Goal: Check status

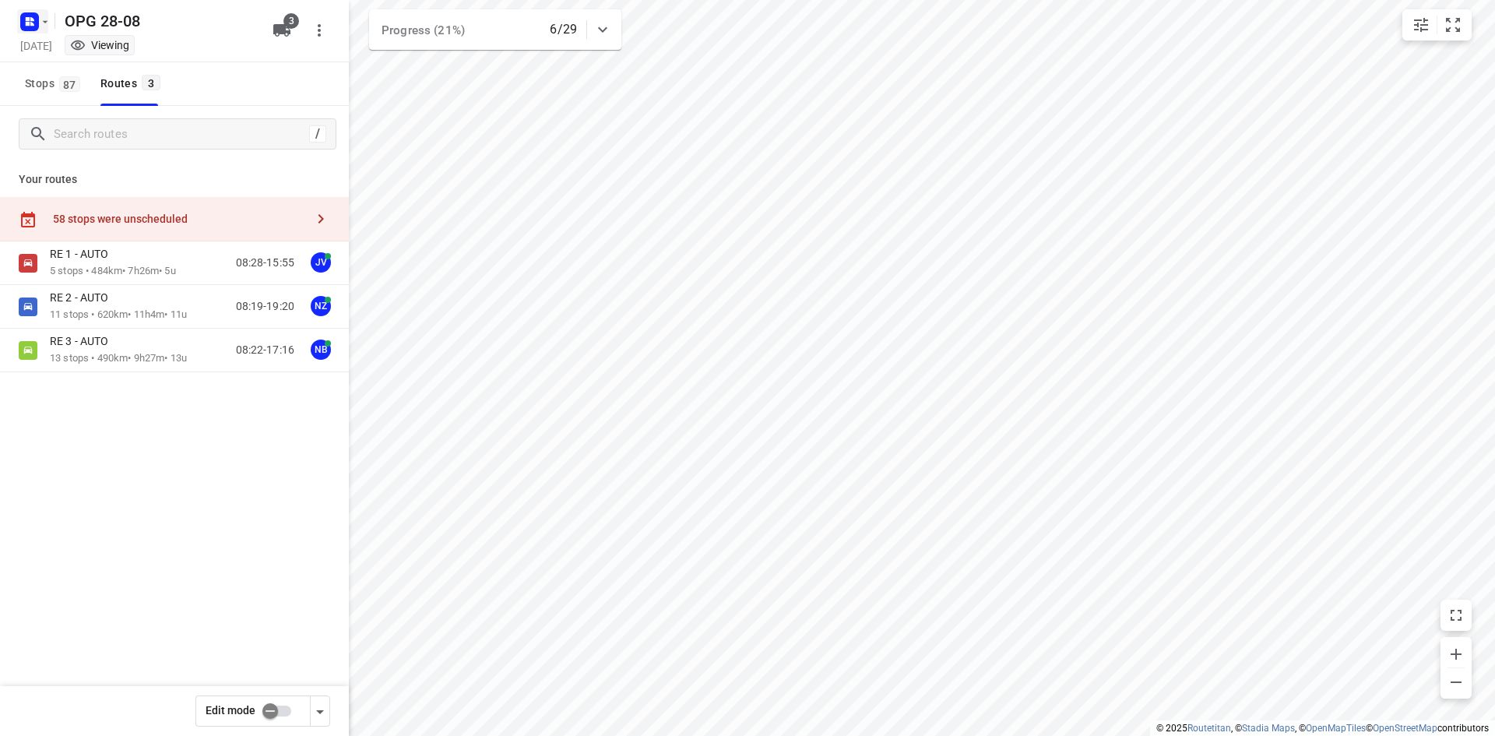
click at [36, 31] on icon "button" at bounding box center [29, 21] width 25 height 25
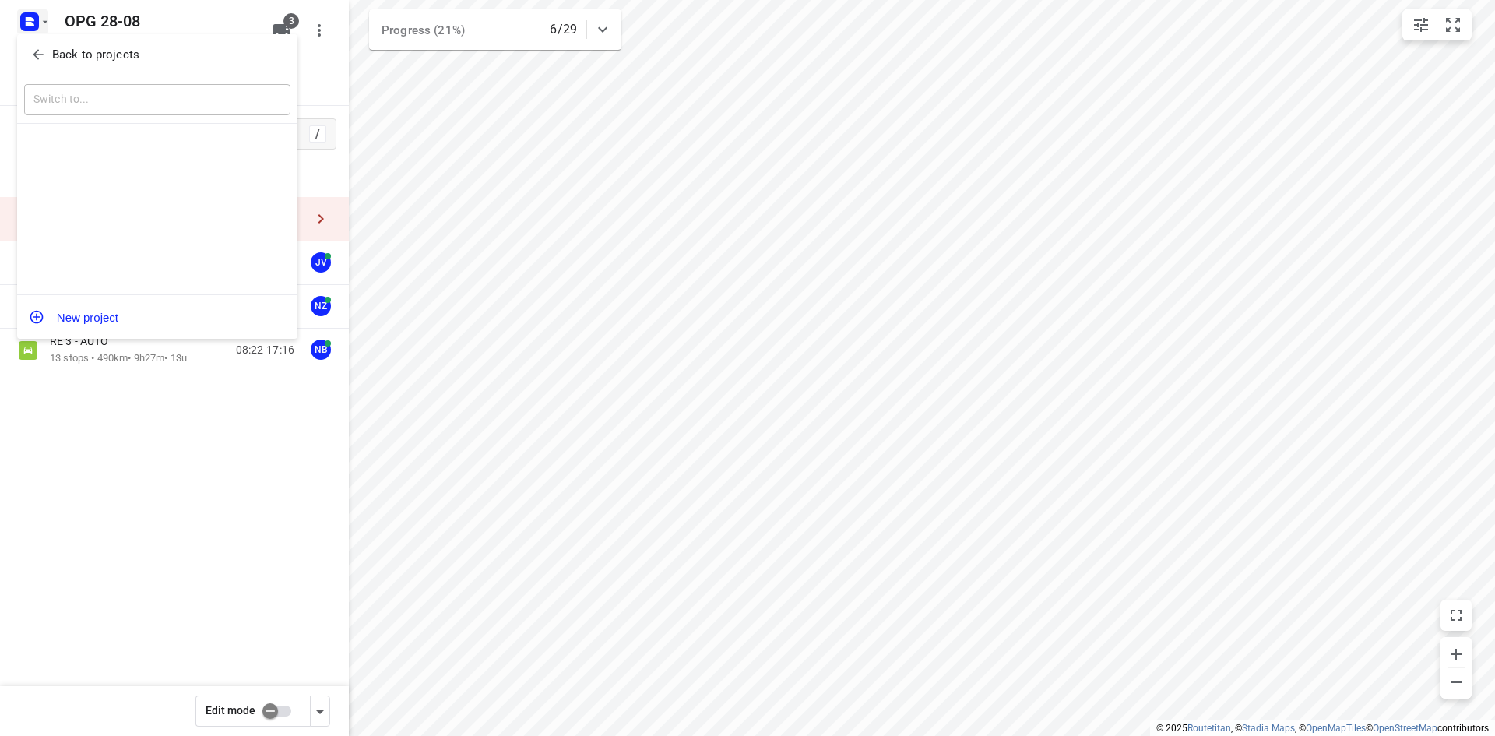
click at [37, 41] on div "Back to projects" at bounding box center [157, 55] width 280 height 42
click at [38, 46] on span "Back to projects" at bounding box center [157, 55] width 254 height 18
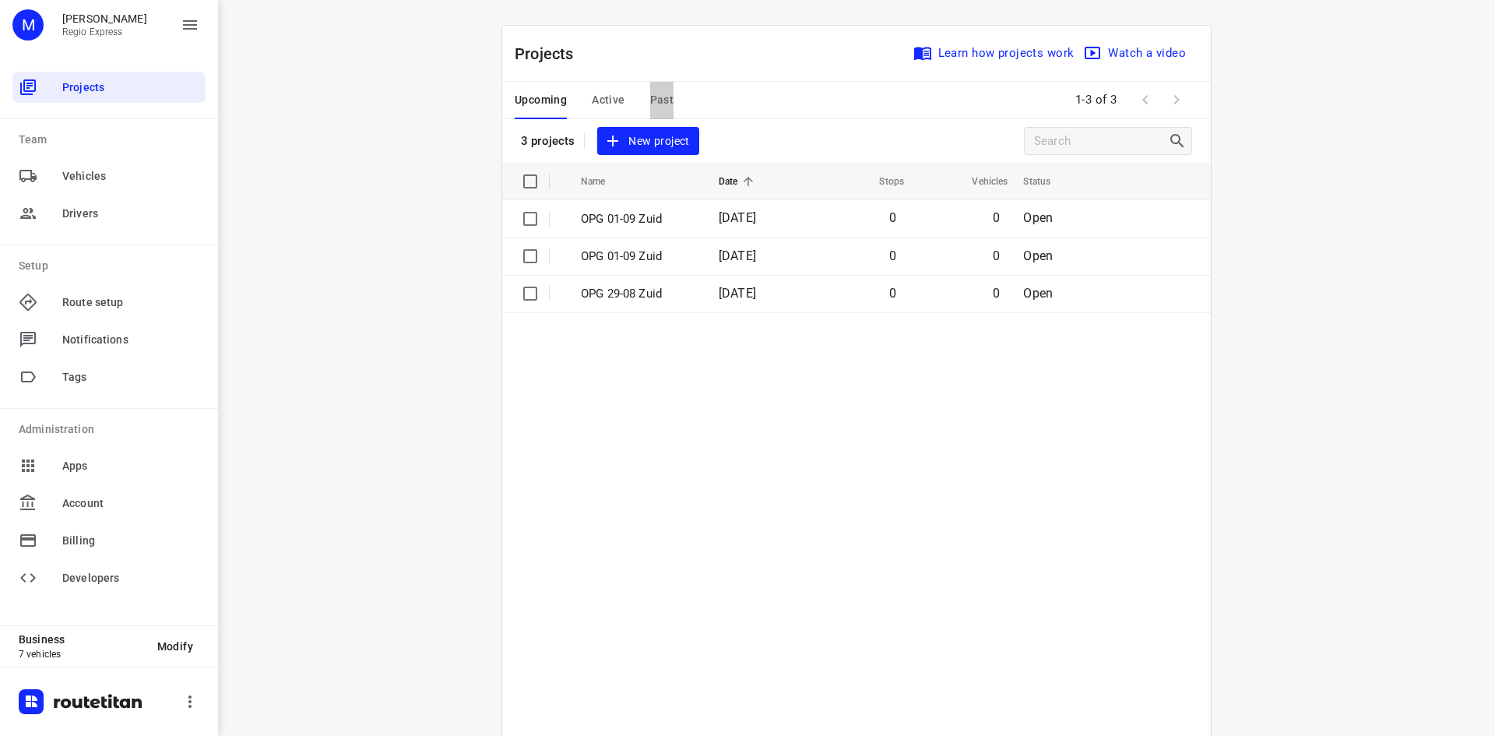
click at [664, 100] on span "Past" at bounding box center [662, 99] width 24 height 19
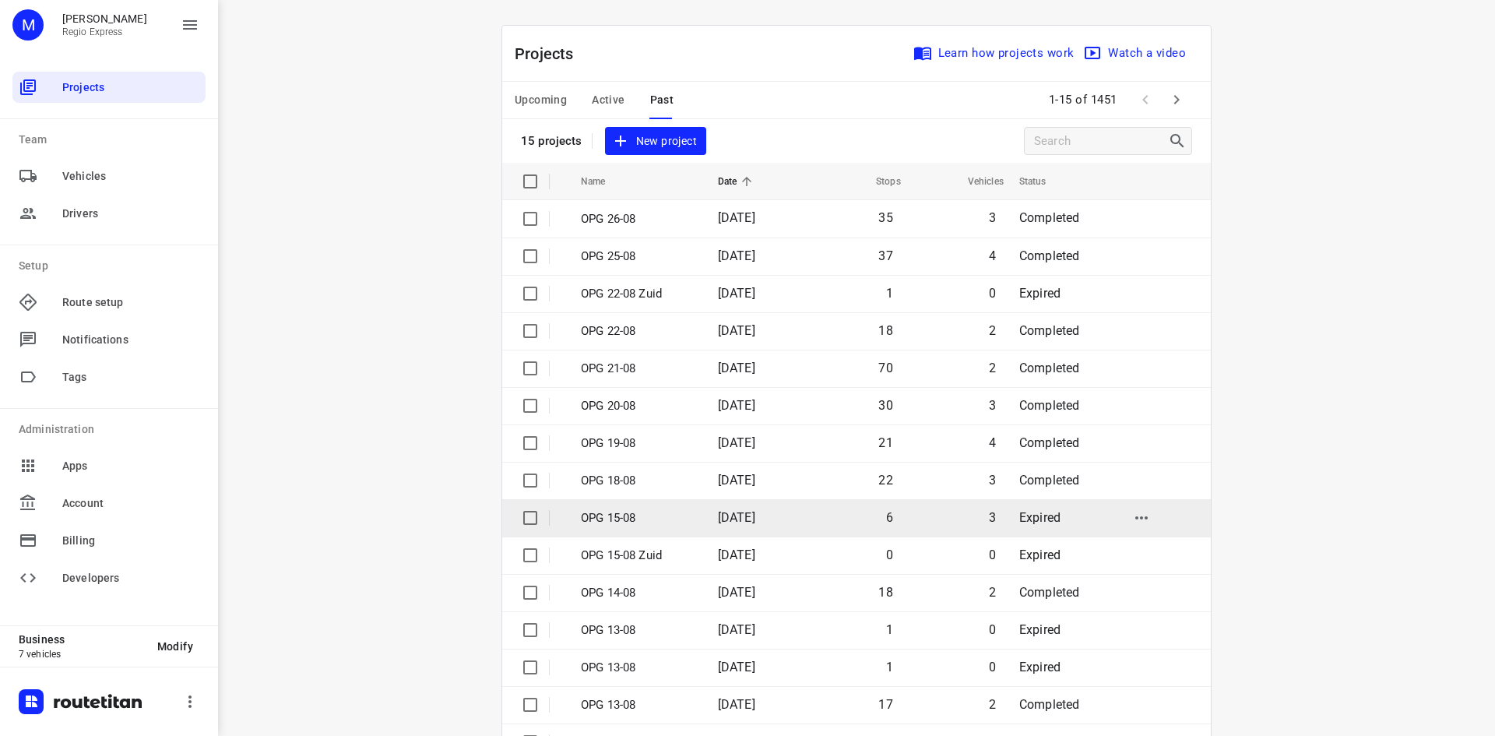
click at [756, 518] on span "[DATE]" at bounding box center [736, 517] width 37 height 15
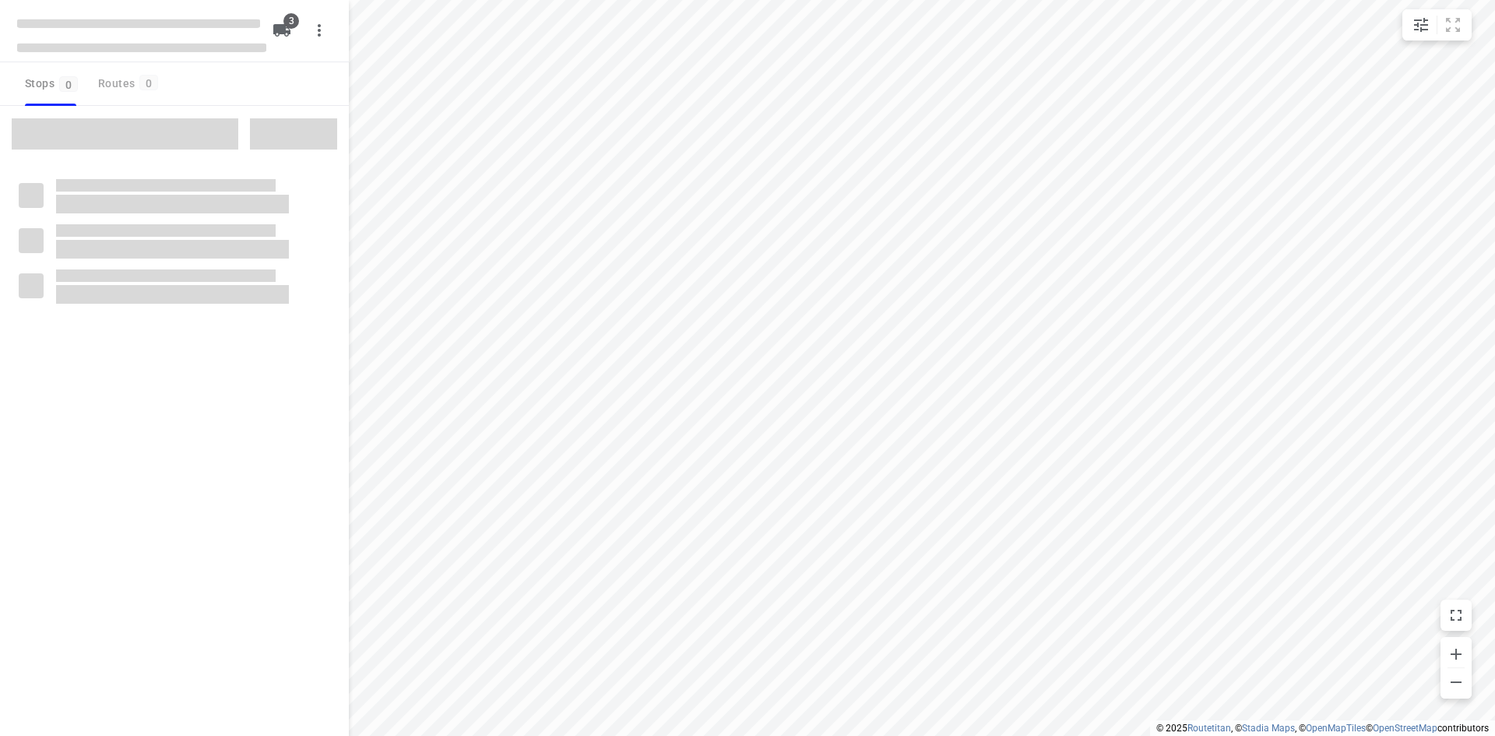
type input "distance"
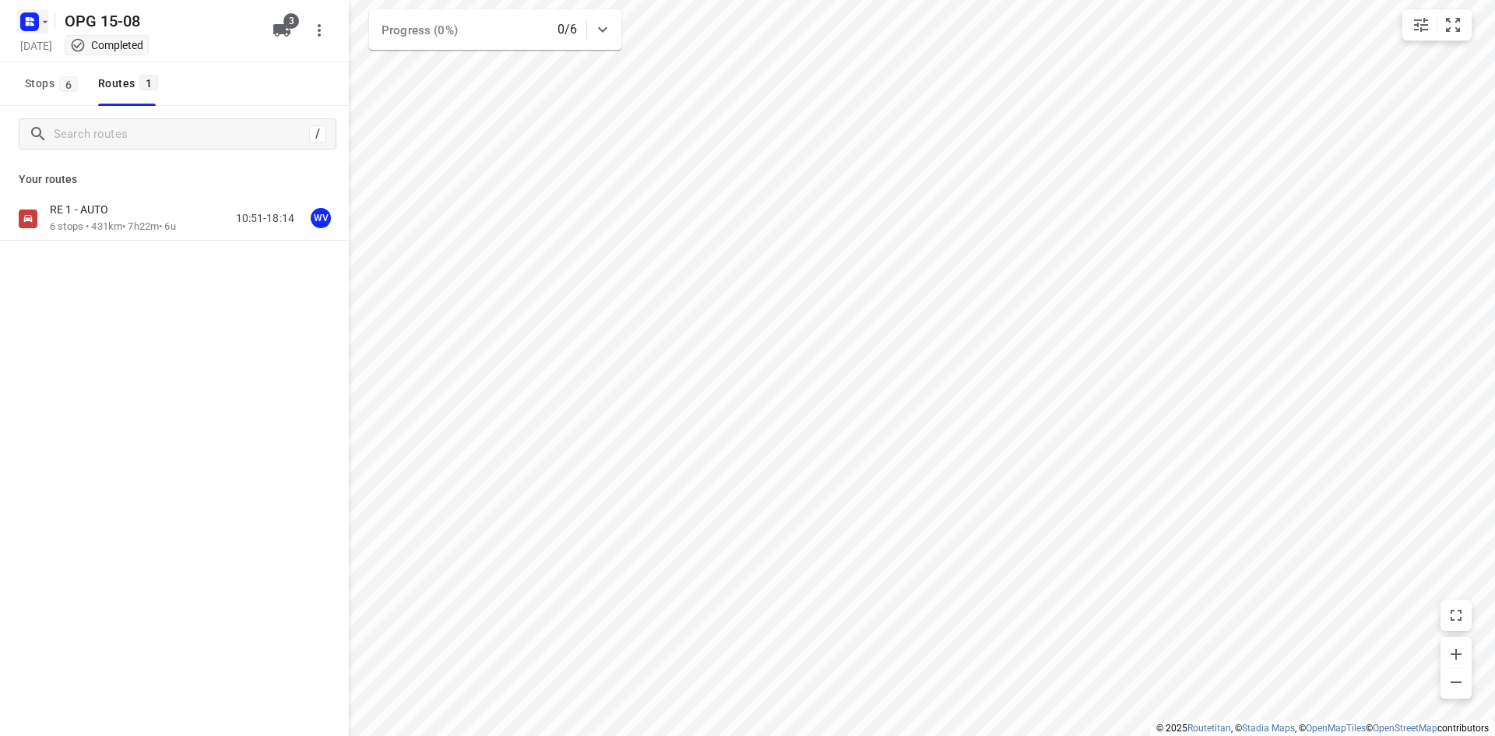
click at [26, 24] on icon "button" at bounding box center [28, 24] width 4 height 4
click at [33, 48] on icon "button" at bounding box center [38, 55] width 16 height 16
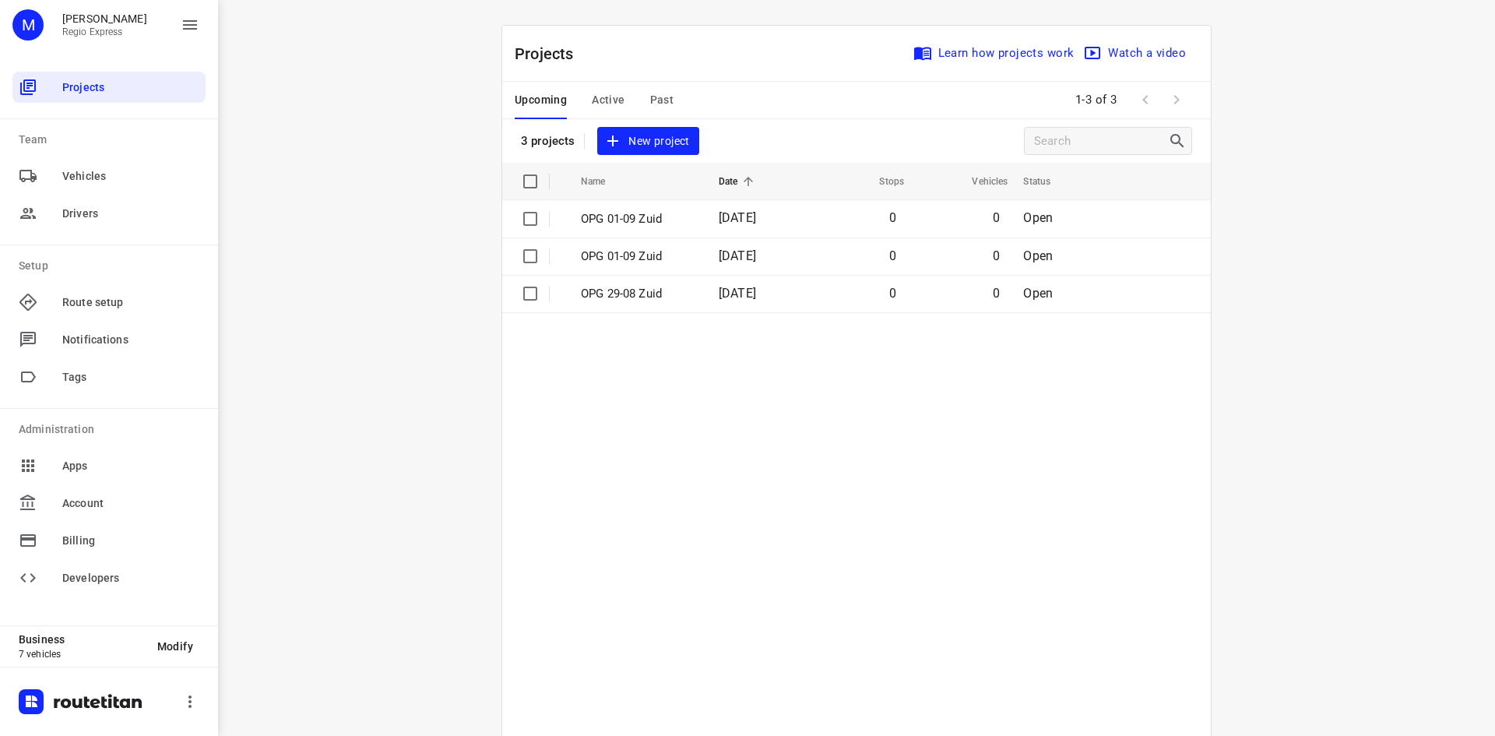
click at [660, 100] on span "Past" at bounding box center [662, 99] width 24 height 19
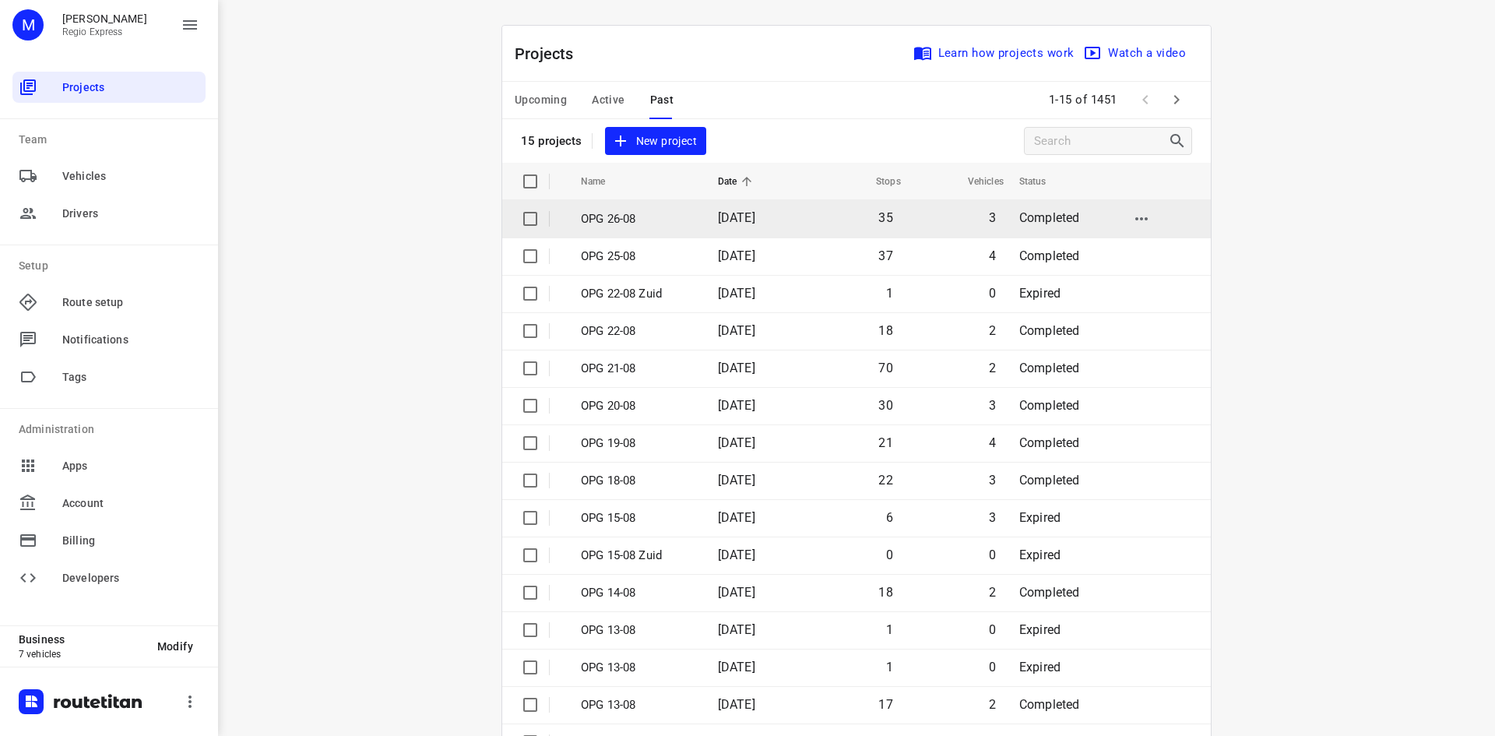
click at [740, 216] on span "[DATE]" at bounding box center [736, 217] width 37 height 15
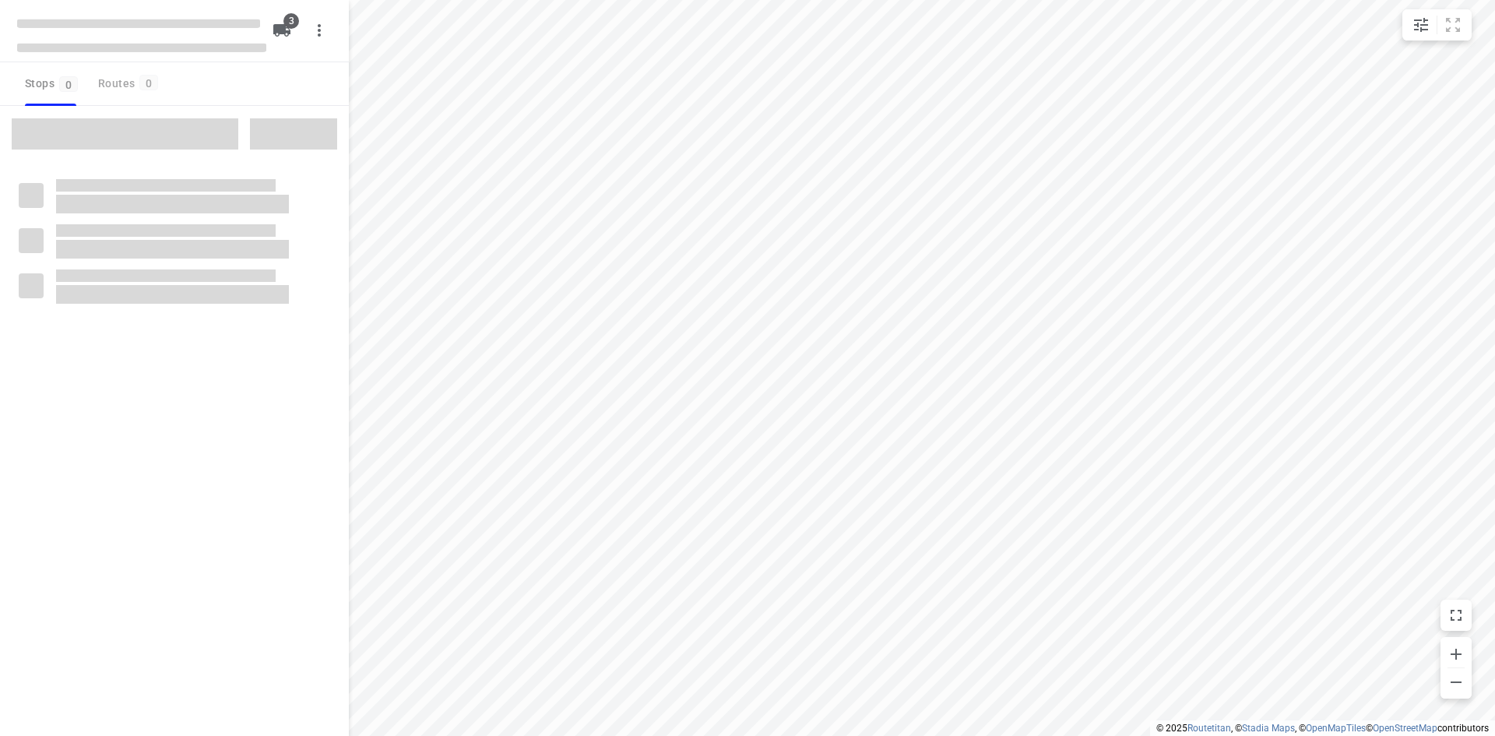
type input "distance"
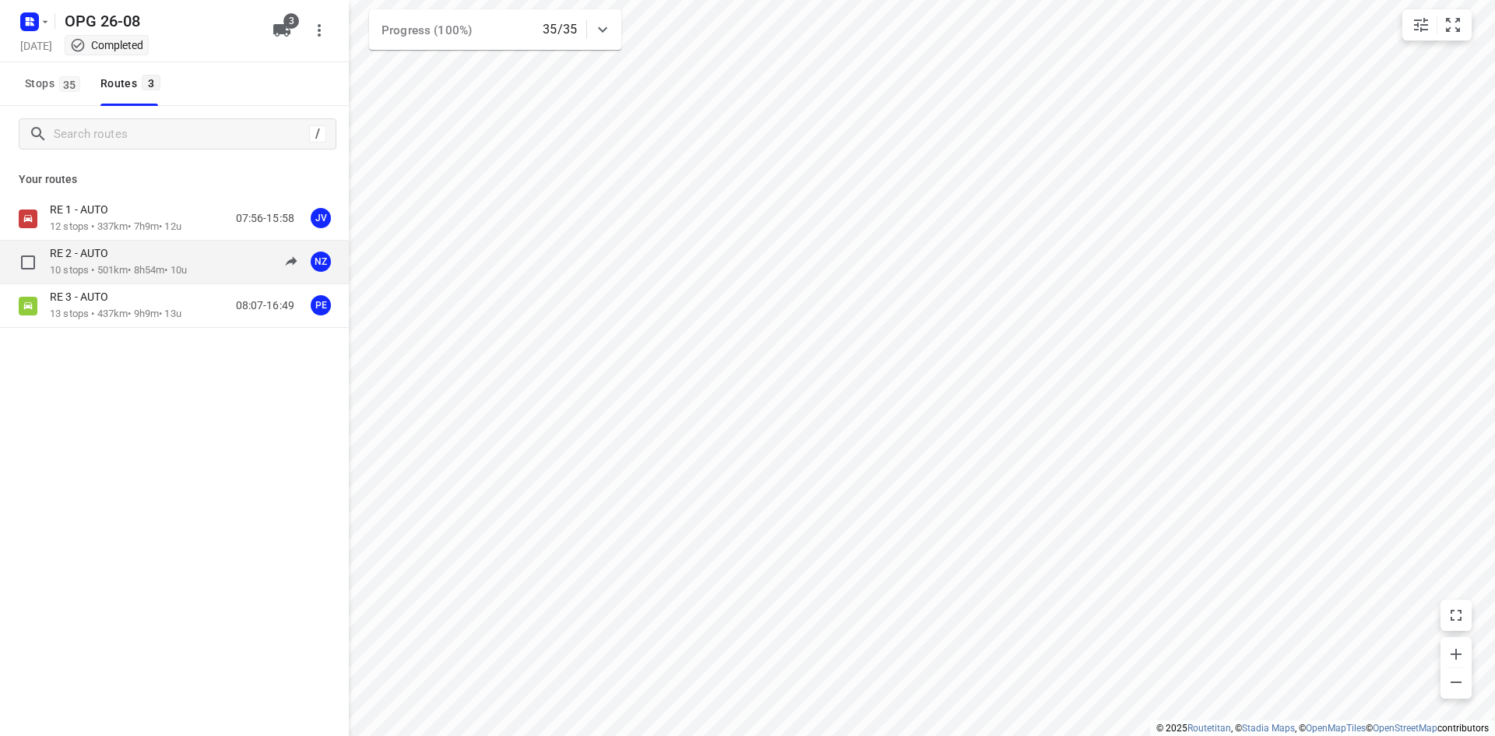
click at [134, 264] on p "10 stops • 501km • 8h54m • 10u" at bounding box center [118, 270] width 137 height 15
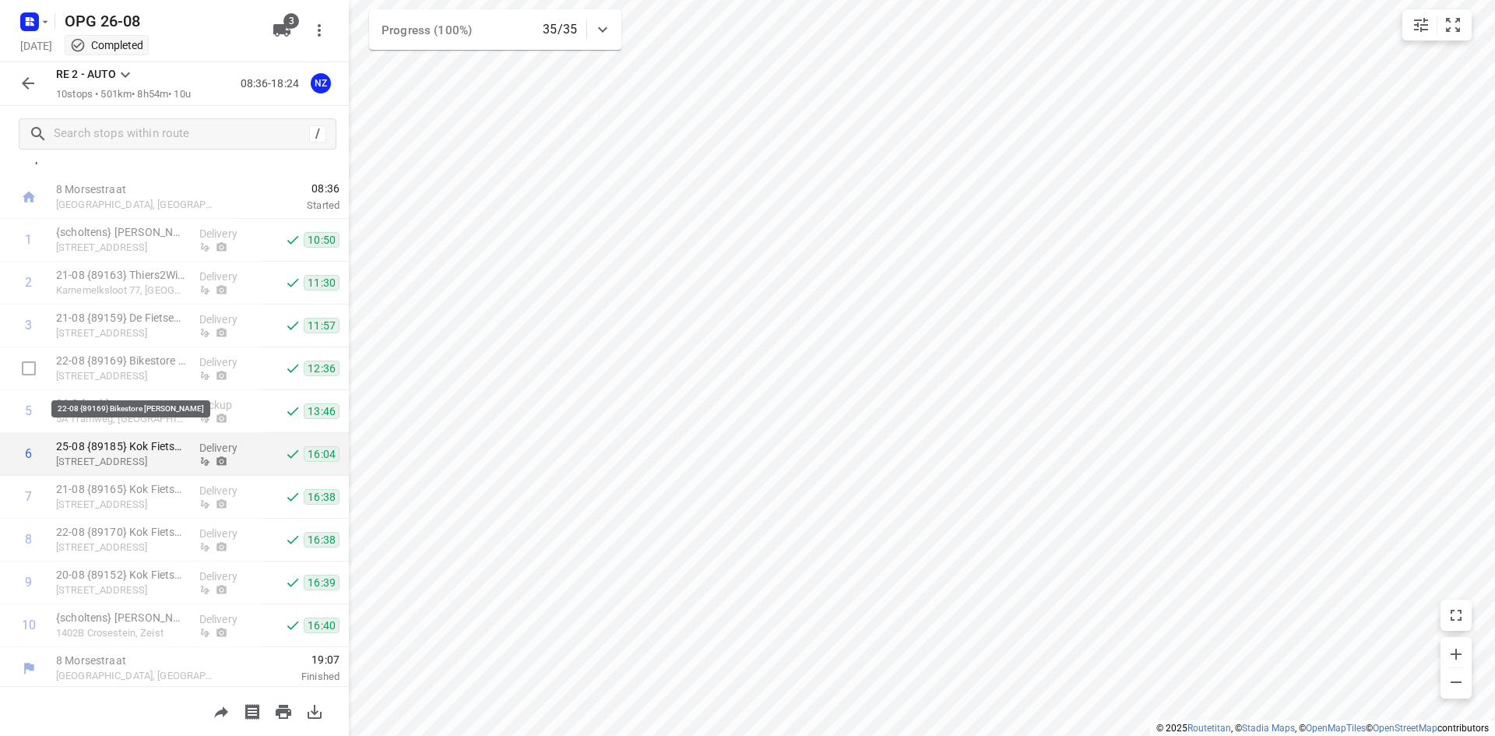
scroll to position [25, 0]
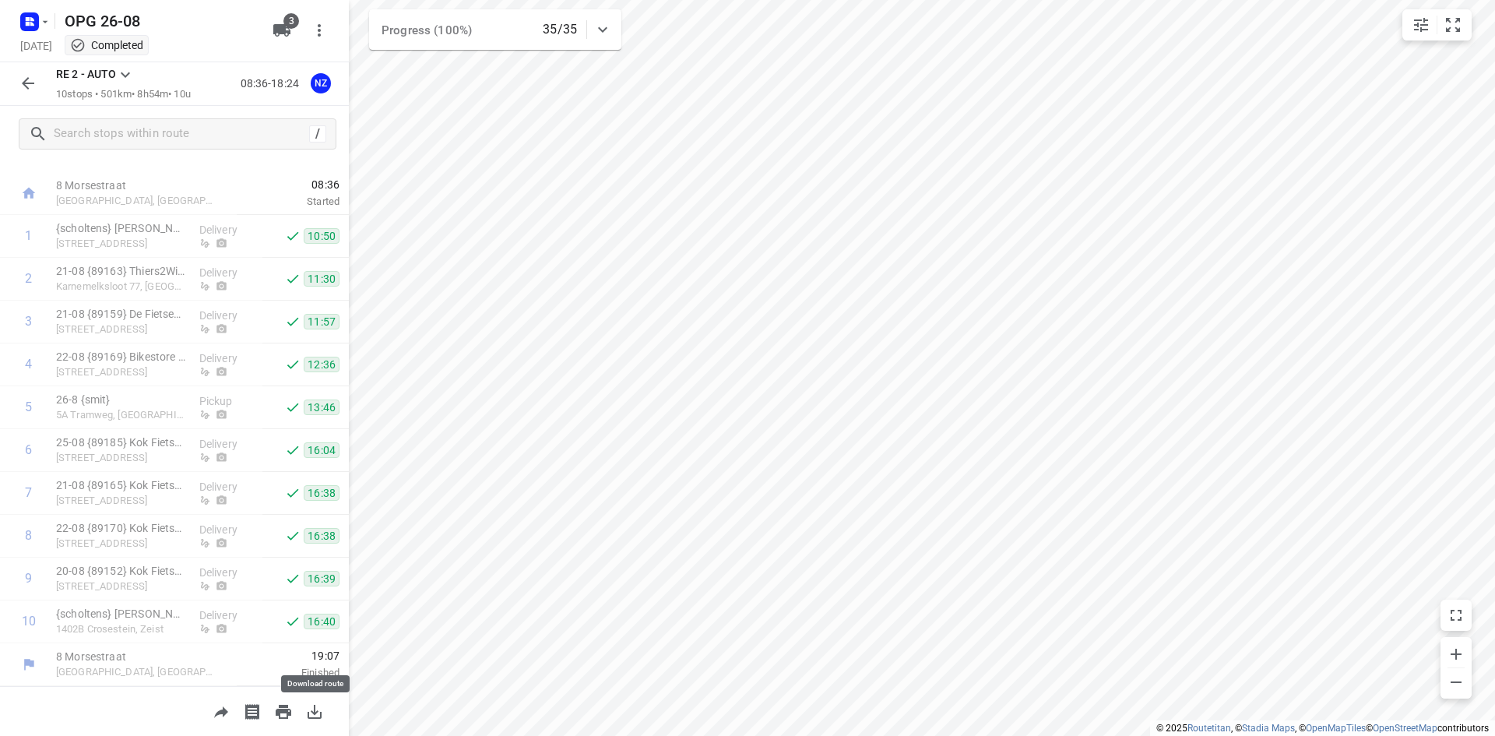
click at [324, 708] on button "button" at bounding box center [314, 711] width 31 height 31
